Goal: Find specific page/section: Find specific page/section

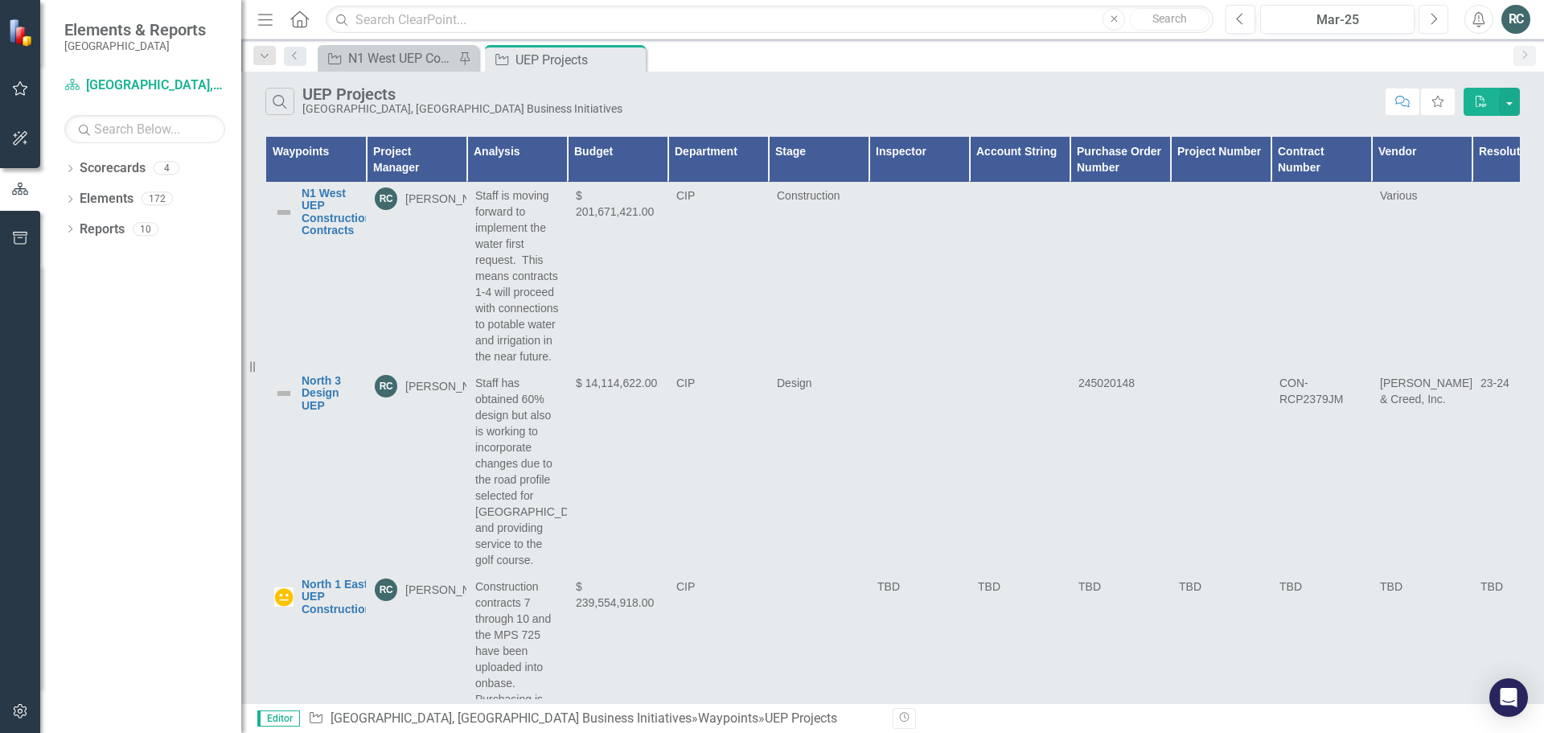
click at [1437, 15] on icon "Next" at bounding box center [1433, 19] width 9 height 14
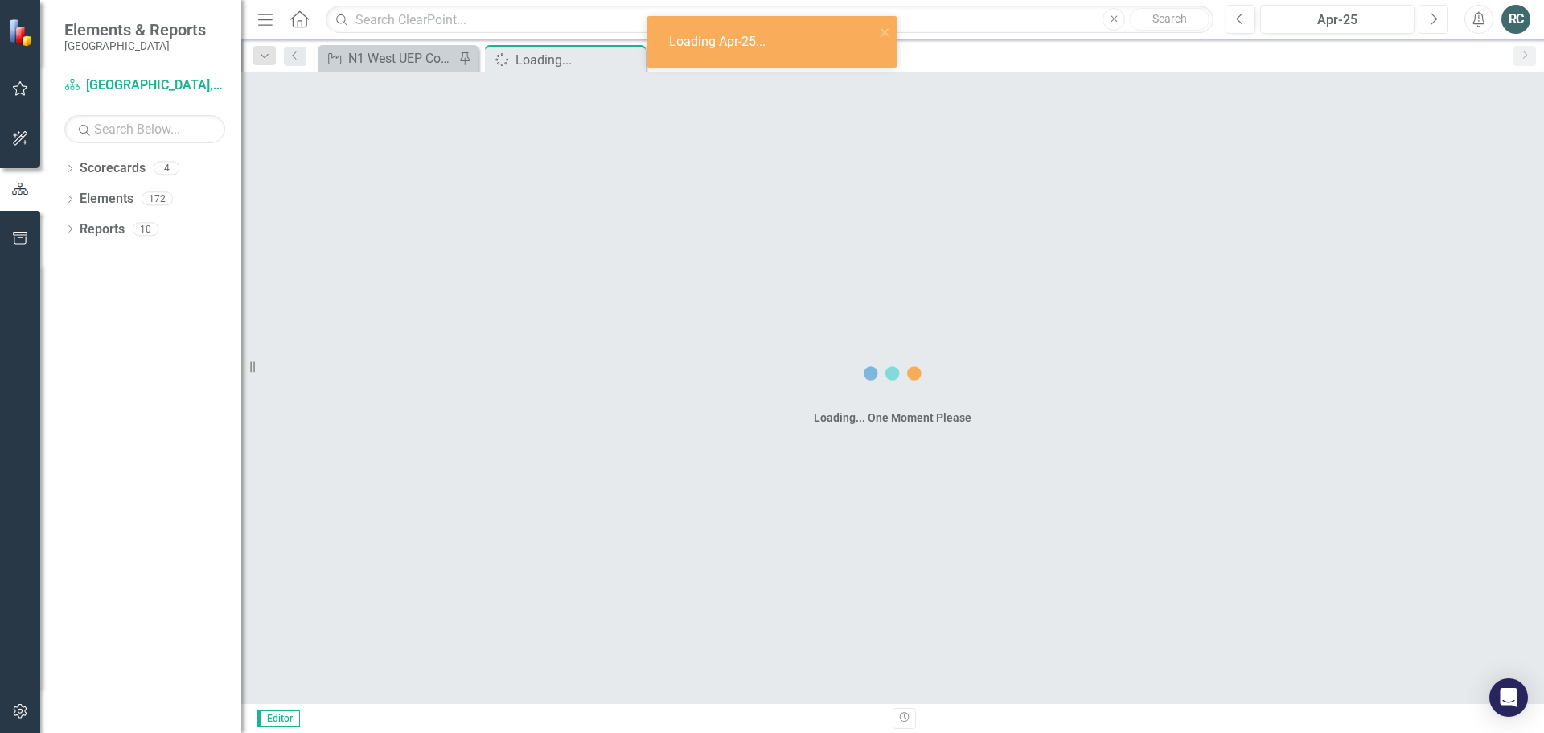
click at [1437, 15] on icon "Next" at bounding box center [1433, 19] width 9 height 14
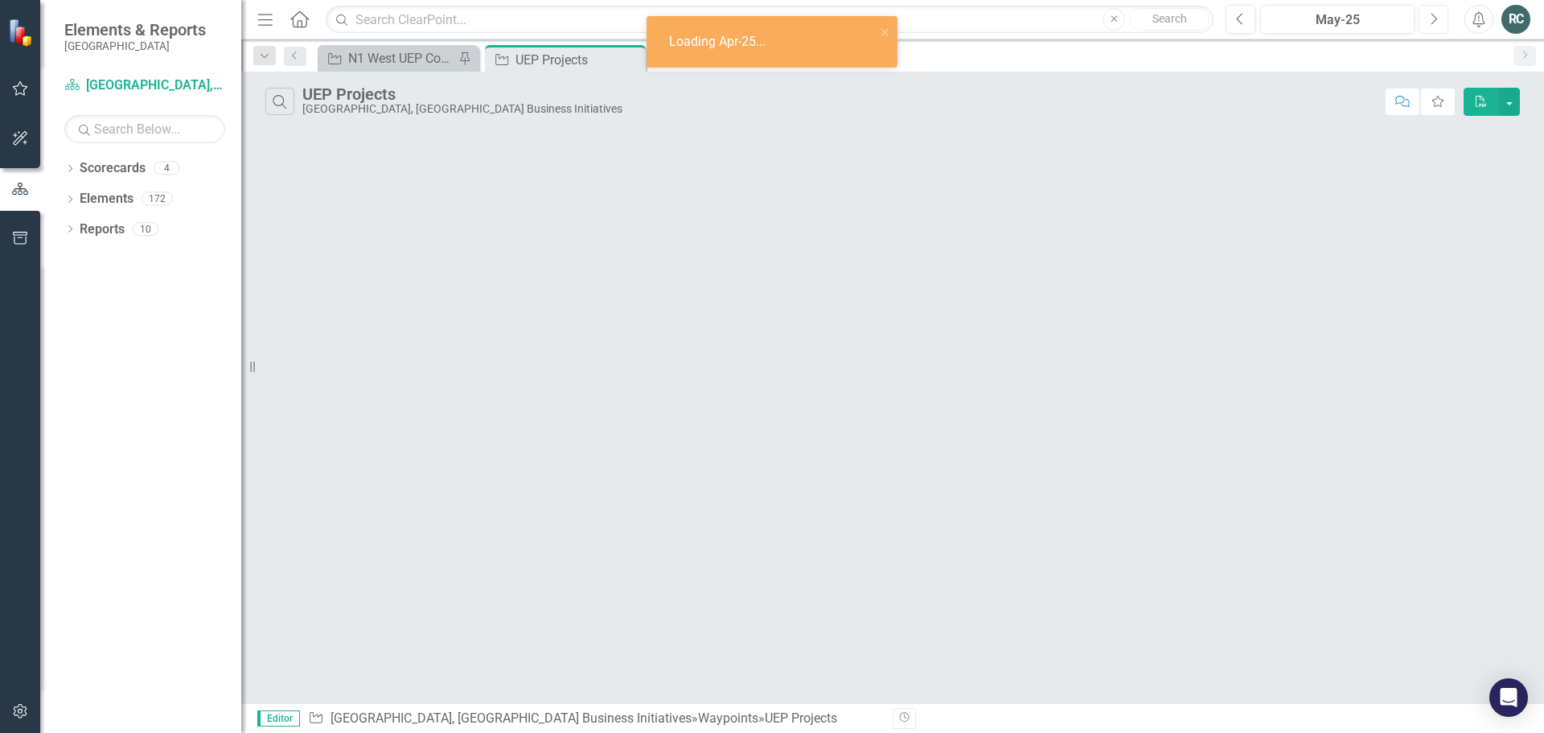
click at [1437, 15] on icon "Next" at bounding box center [1433, 19] width 9 height 14
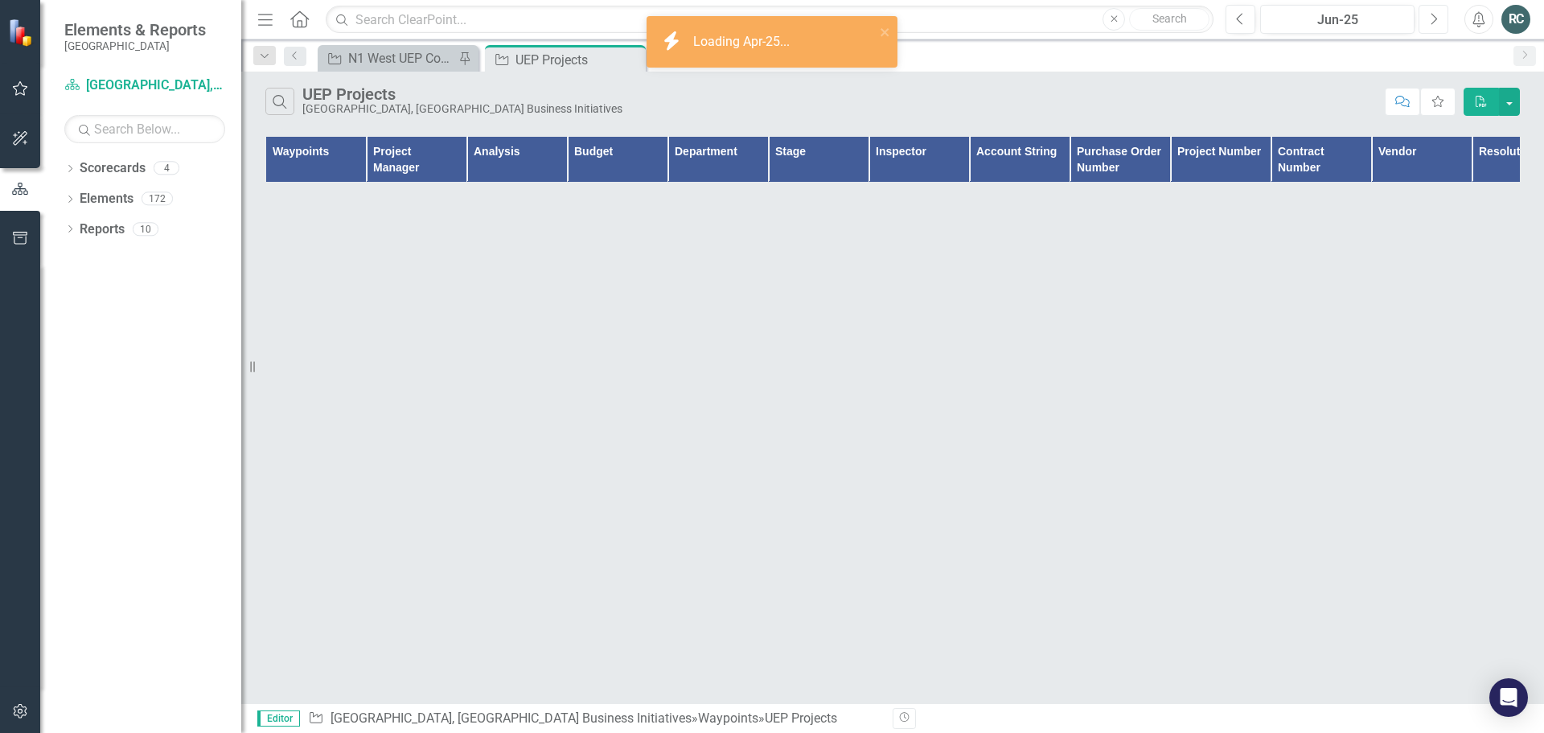
click at [1437, 15] on icon "Next" at bounding box center [1433, 19] width 9 height 14
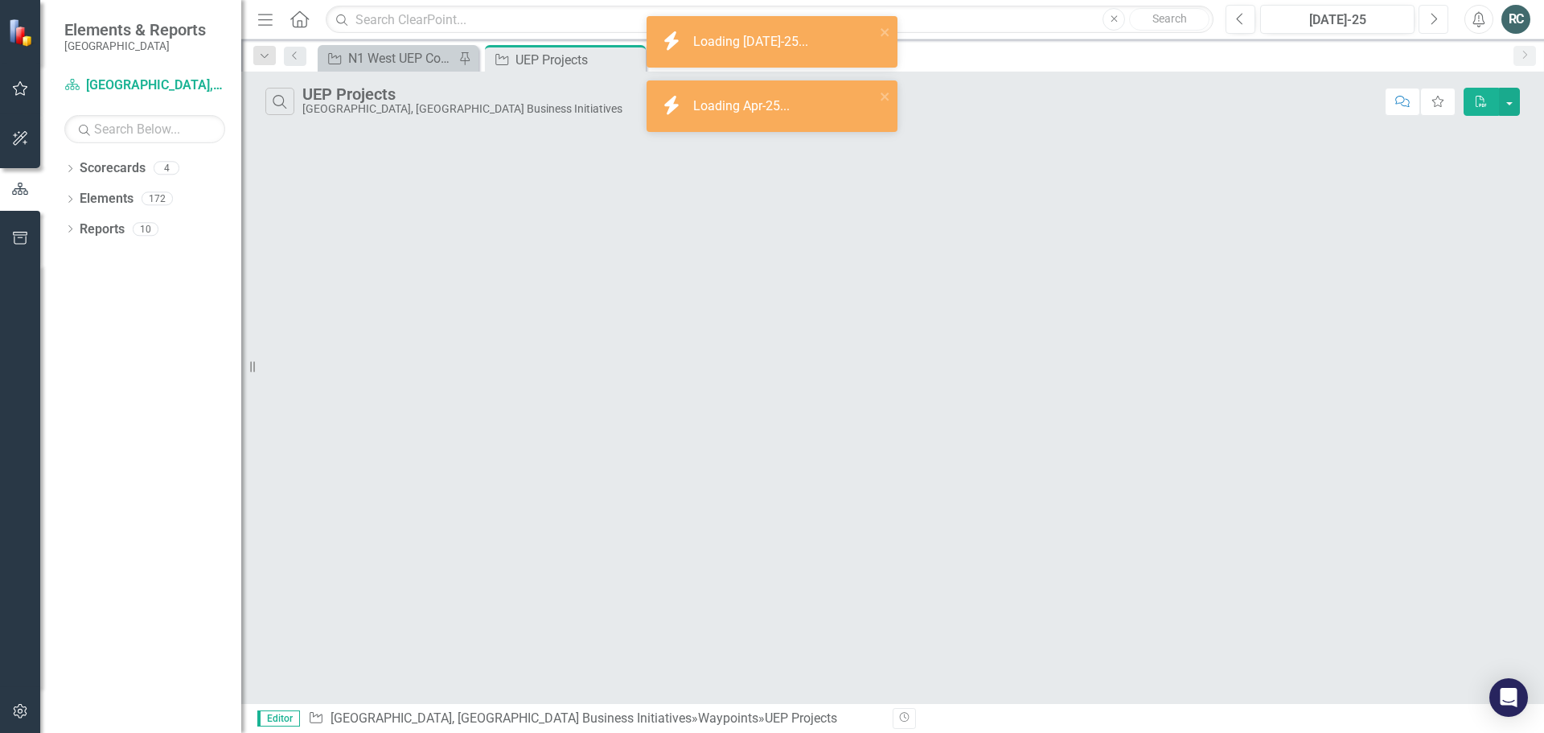
click at [1437, 15] on icon "Next" at bounding box center [1433, 19] width 9 height 14
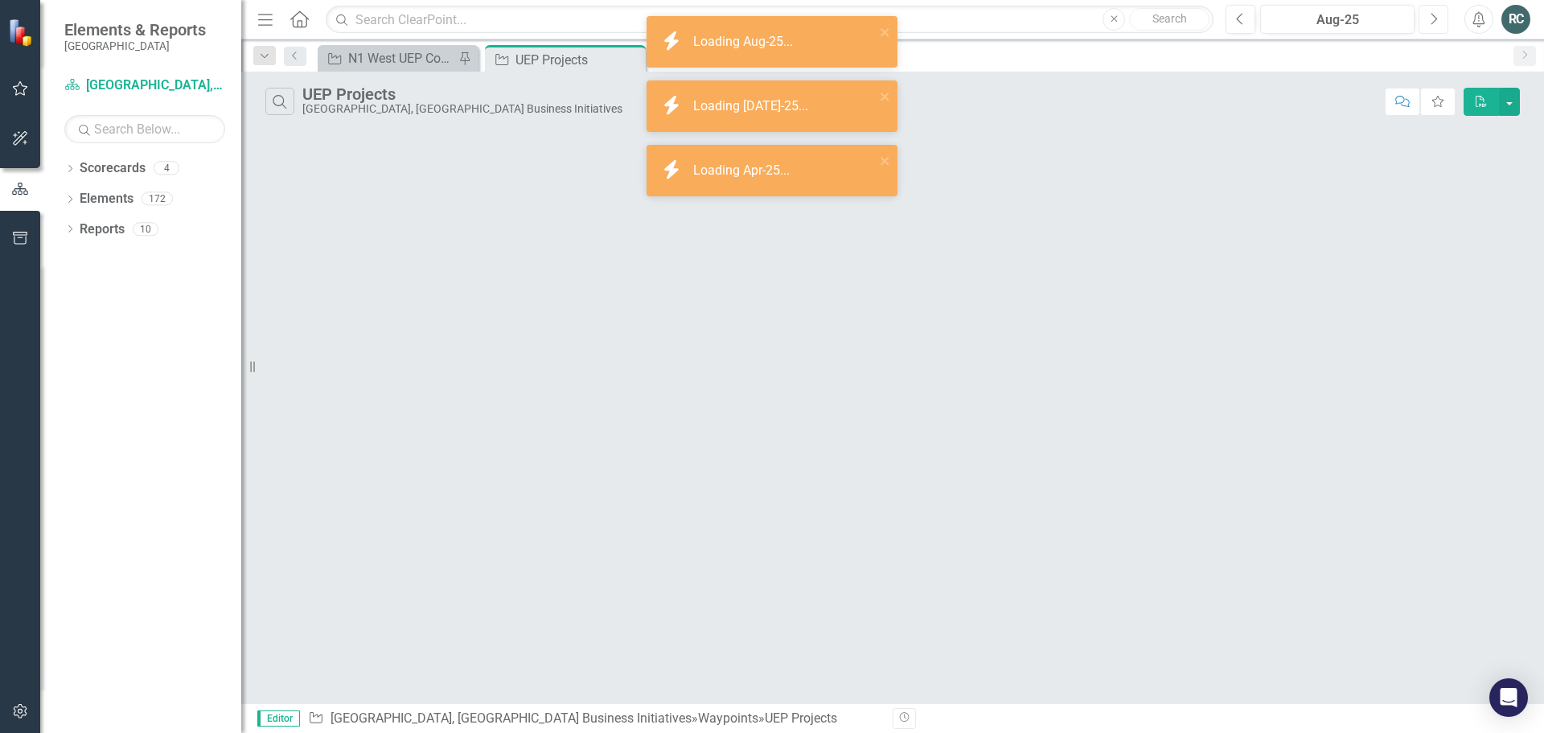
click at [1437, 15] on icon "Next" at bounding box center [1433, 19] width 9 height 14
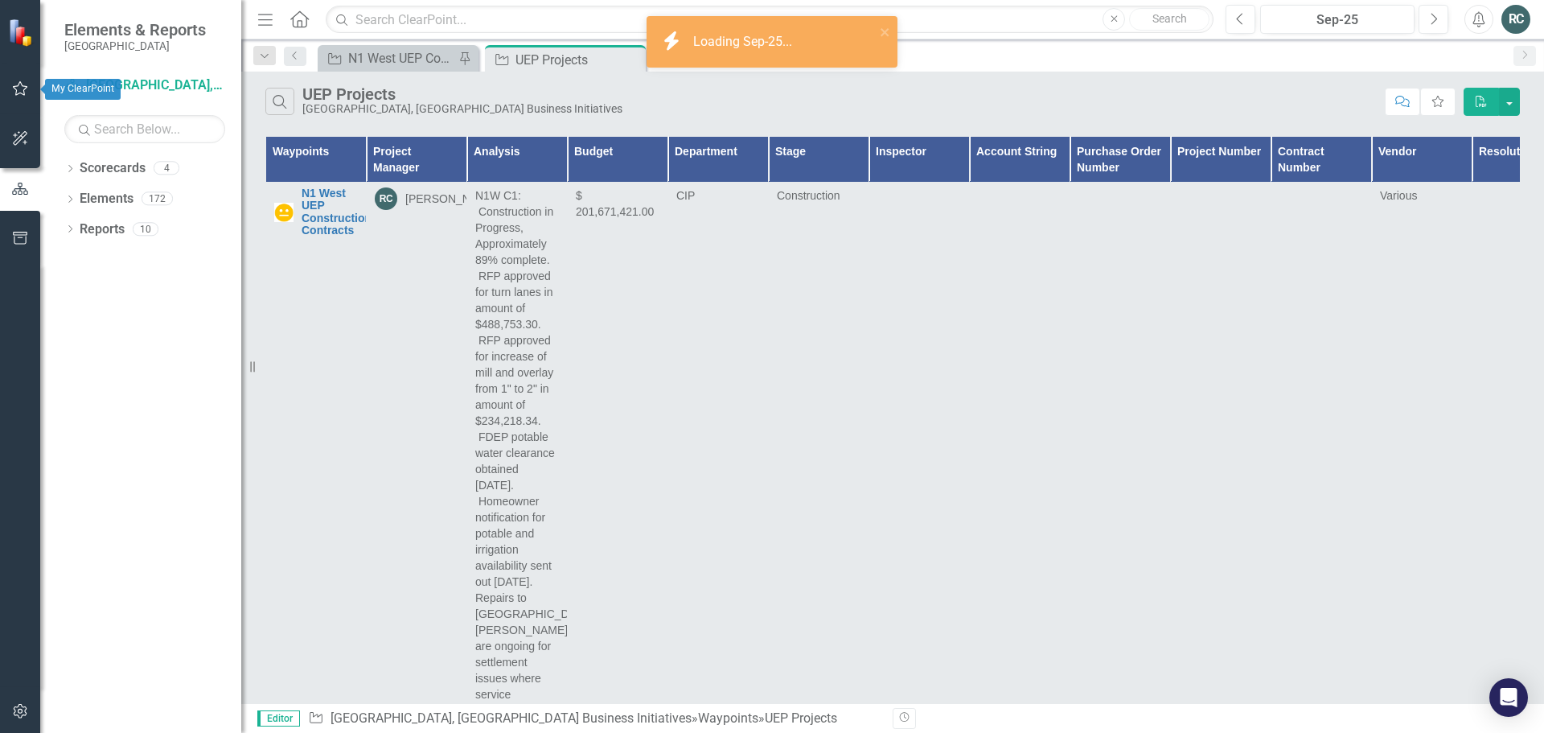
click at [14, 87] on icon "button" at bounding box center [20, 88] width 15 height 14
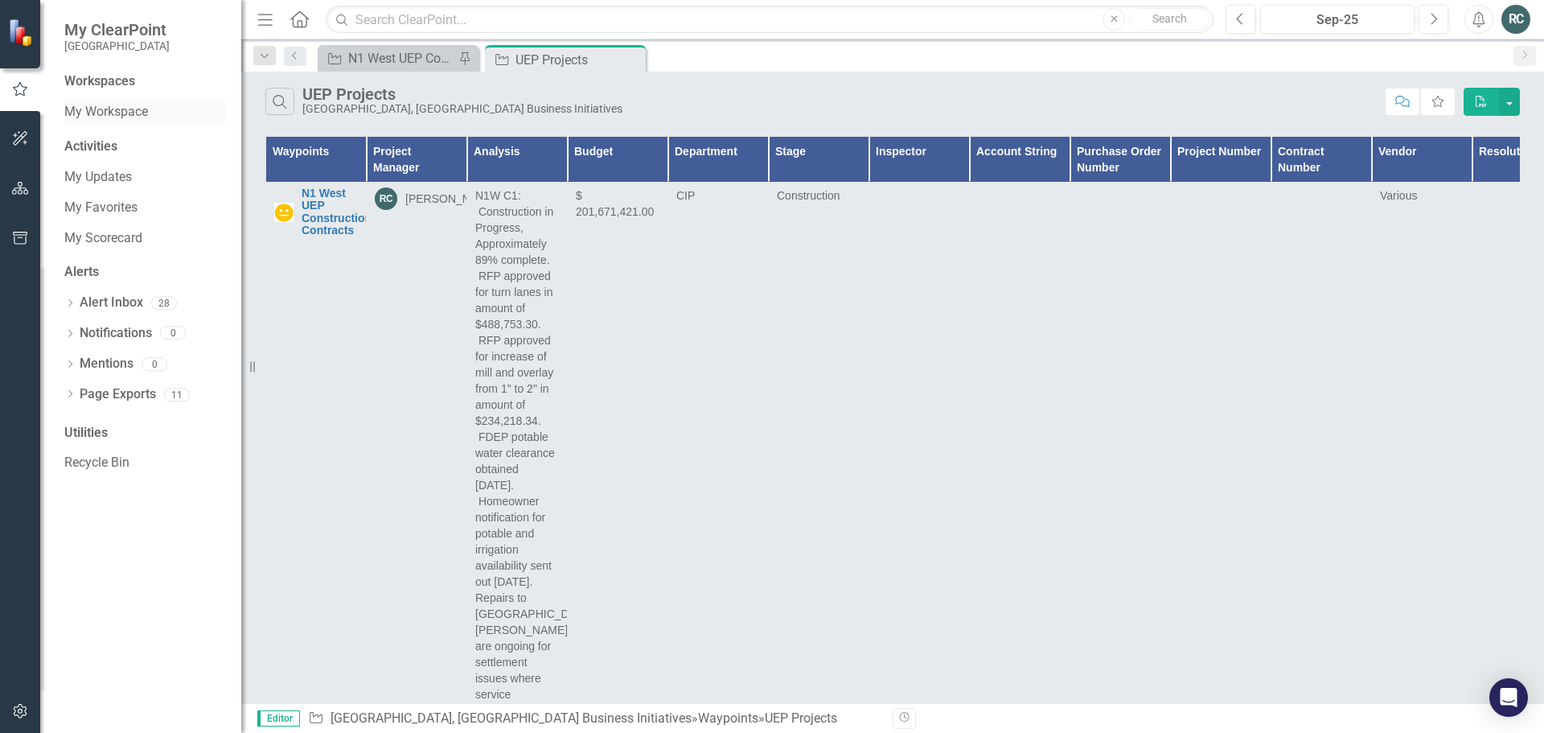
click at [99, 113] on link "My Workspace" at bounding box center [144, 112] width 161 height 18
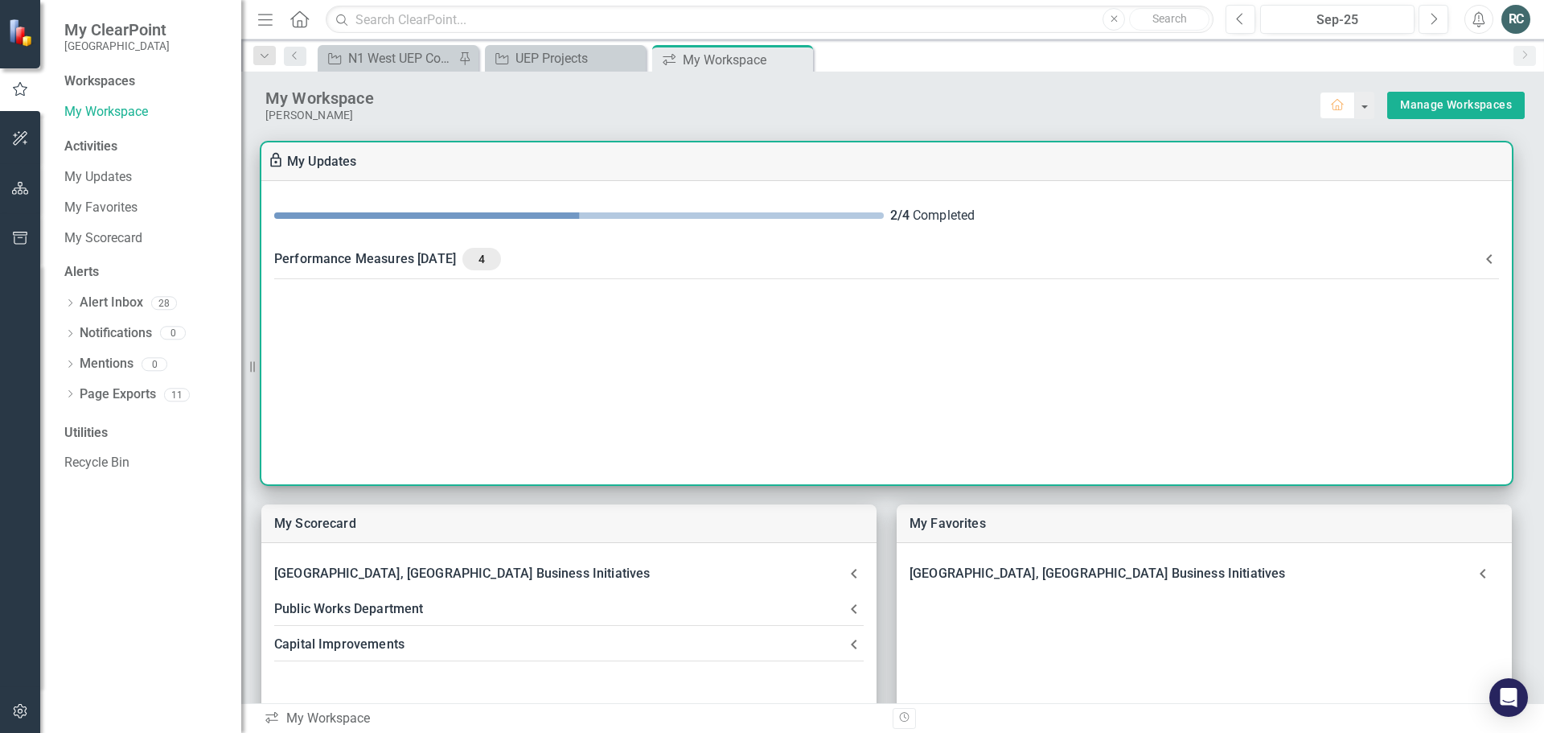
click at [462, 256] on div "Performance Measures [DATE] 4" at bounding box center [876, 259] width 1205 height 23
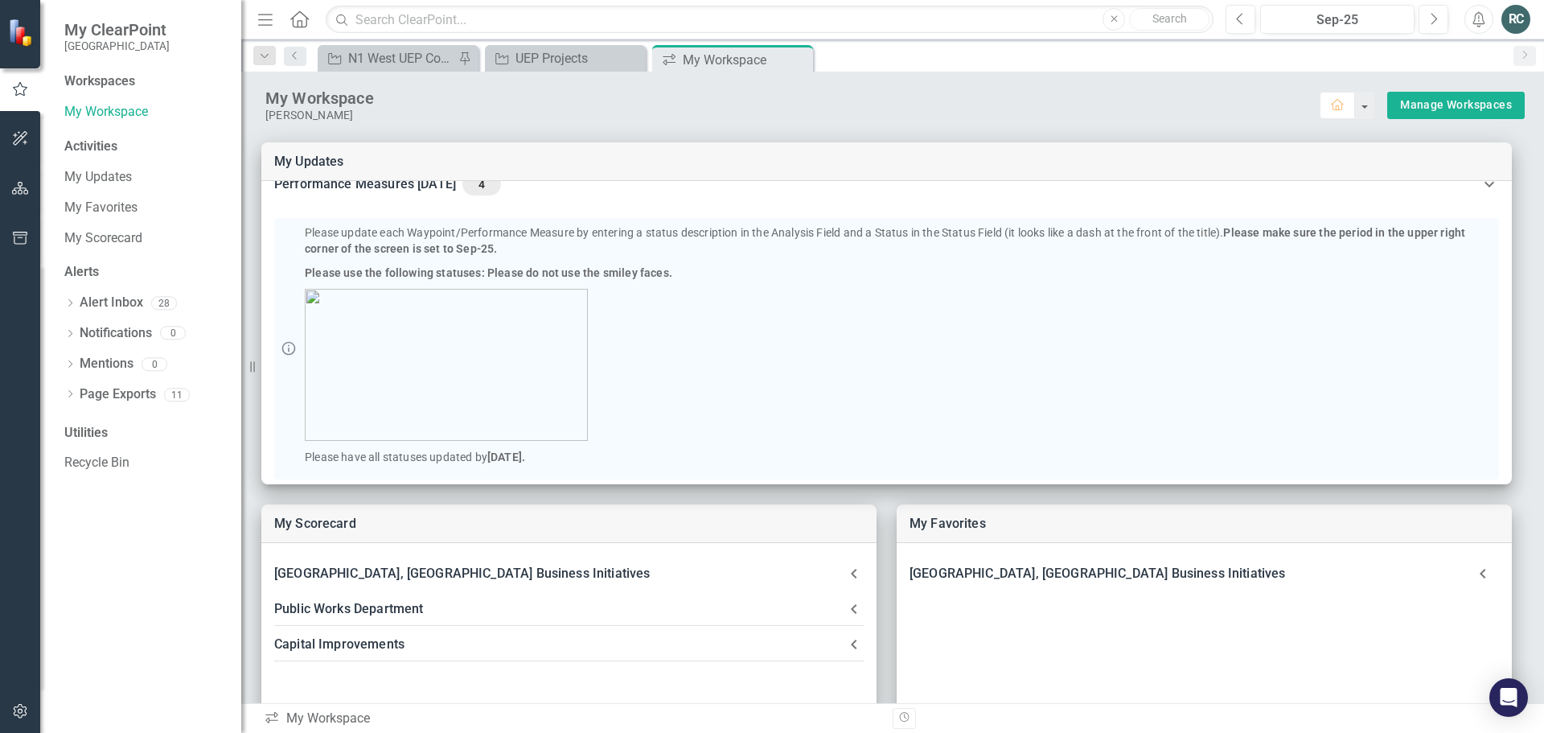
scroll to position [72, 0]
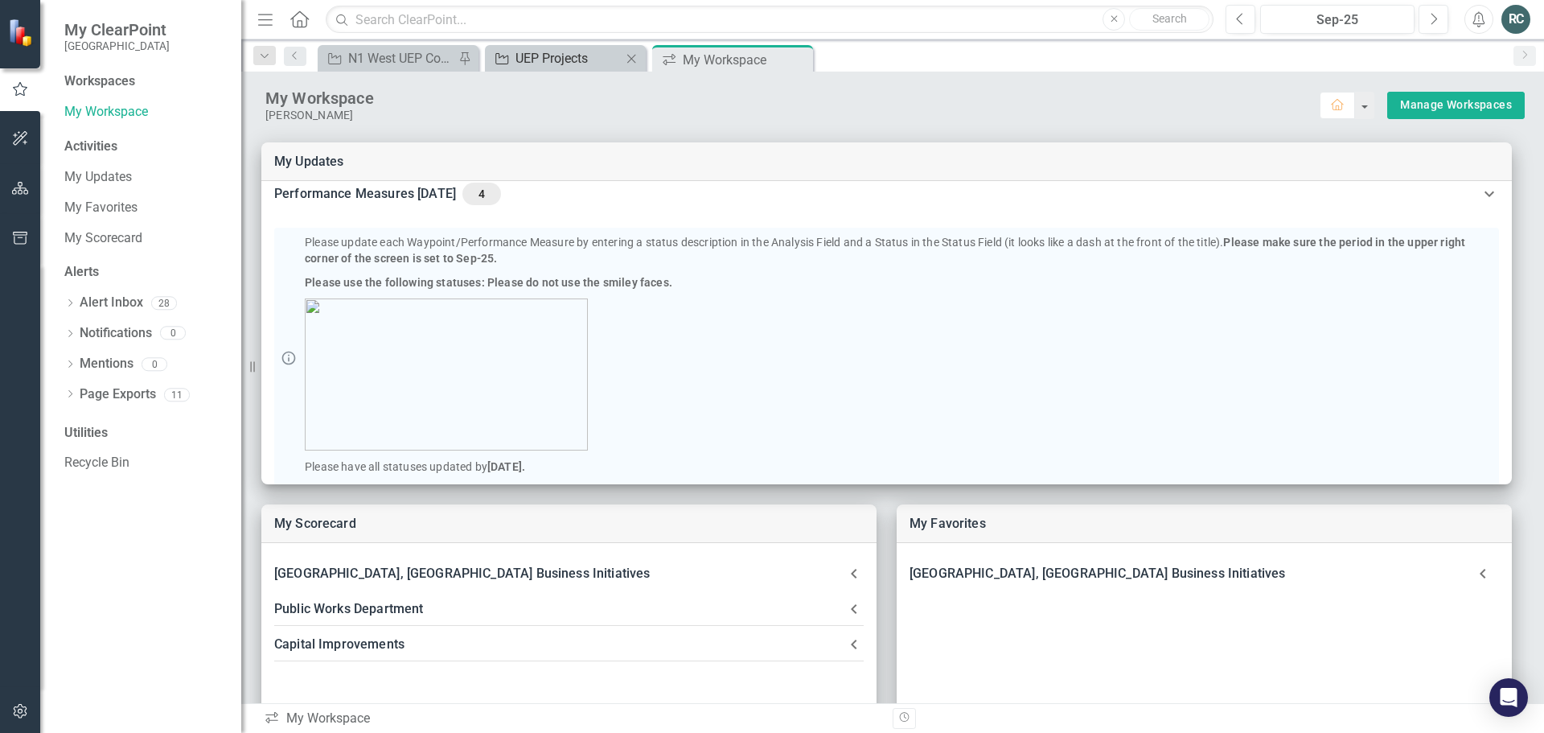
click at [592, 56] on div "UEP Projects" at bounding box center [568, 58] width 106 height 20
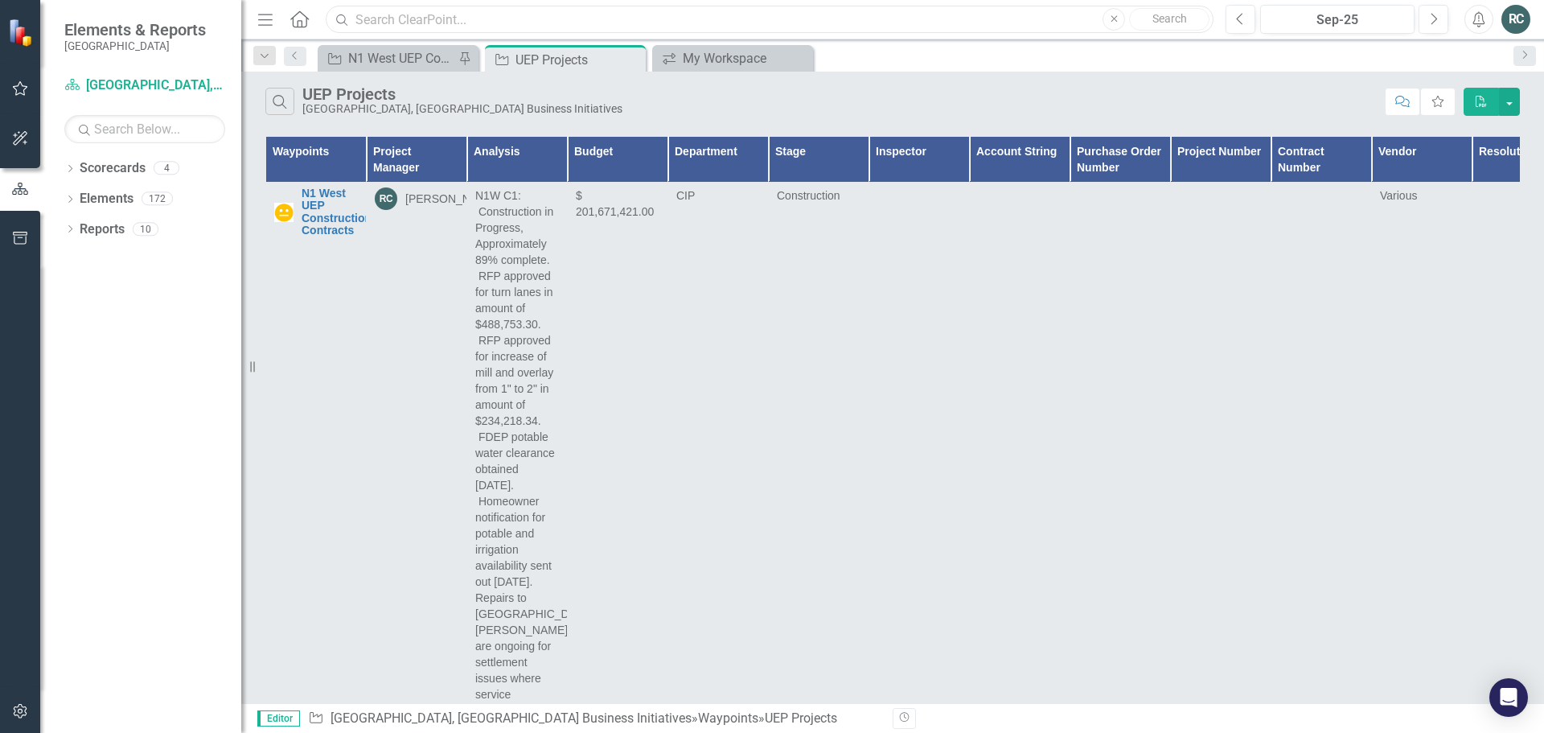
click at [406, 27] on input "text" at bounding box center [770, 20] width 888 height 28
type input "720"
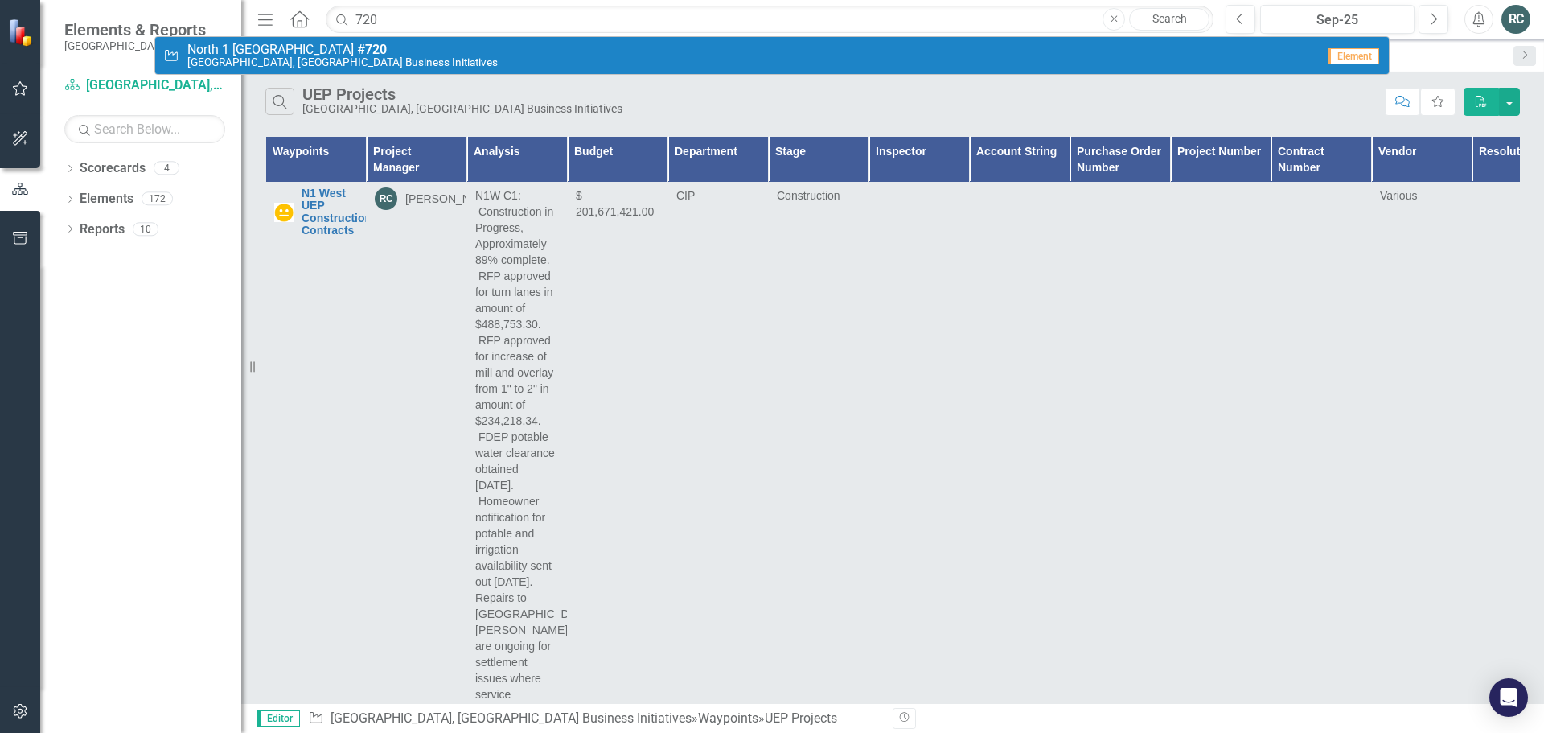
click at [293, 39] on link "[GEOGRAPHIC_DATA] # [GEOGRAPHIC_DATA], [GEOGRAPHIC_DATA] Business Initiatives E…" at bounding box center [772, 55] width 1234 height 37
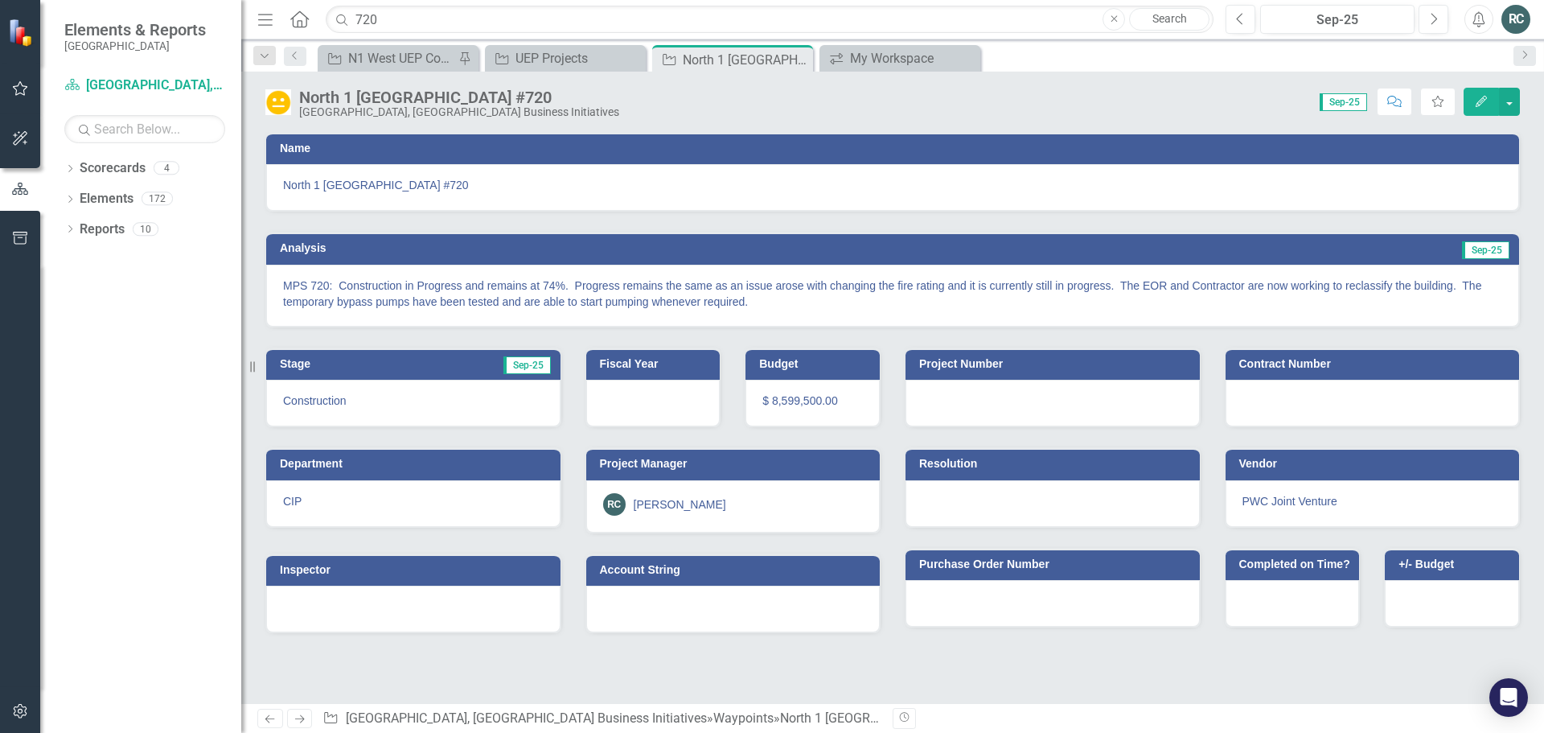
click at [1516, 17] on div "RC" at bounding box center [1515, 19] width 29 height 29
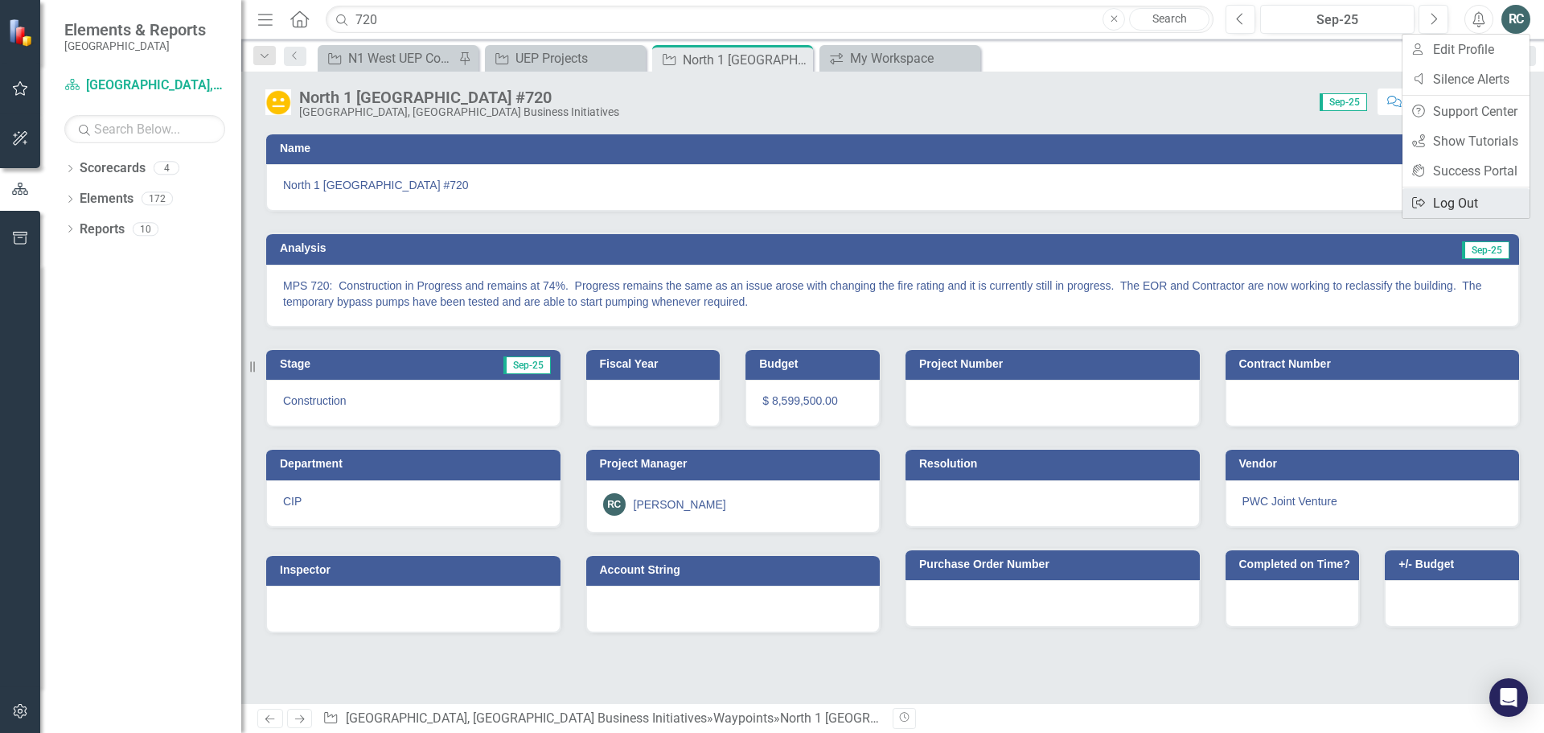
click at [1471, 202] on link "Logout Log Out" at bounding box center [1465, 203] width 127 height 30
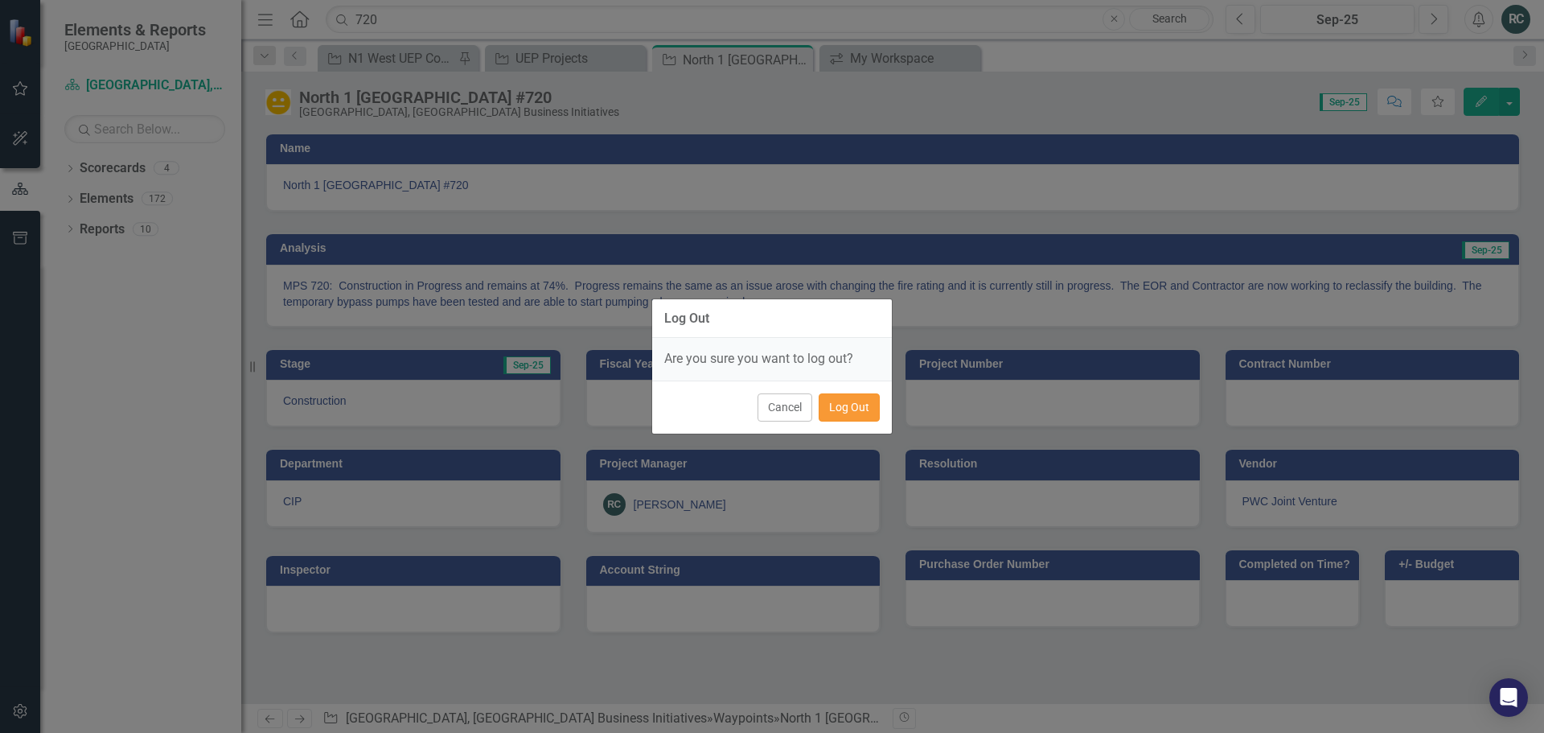
click at [849, 405] on button "Log Out" at bounding box center [849, 407] width 61 height 28
